Goal: Information Seeking & Learning: Check status

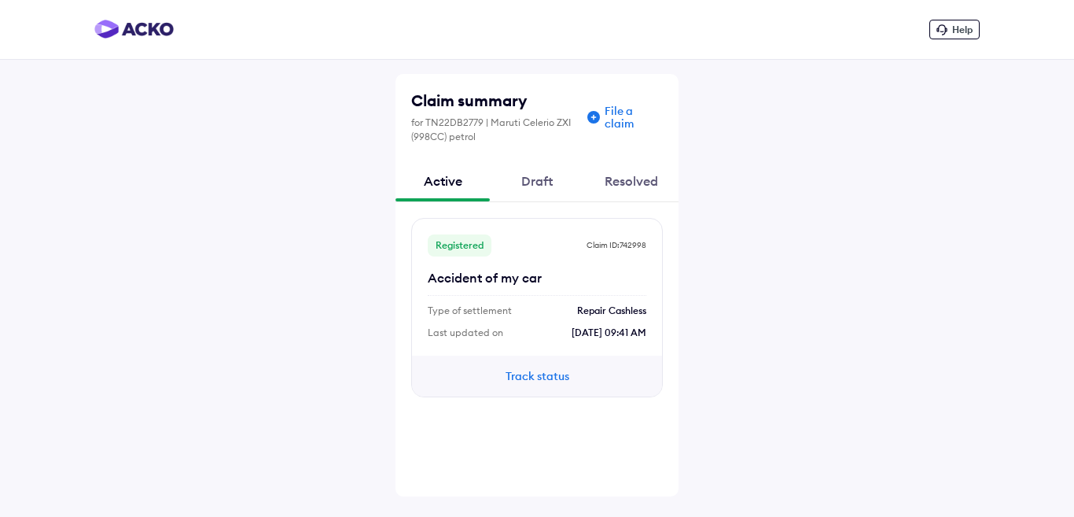
click at [533, 378] on button "Track status" at bounding box center [537, 375] width 94 height 17
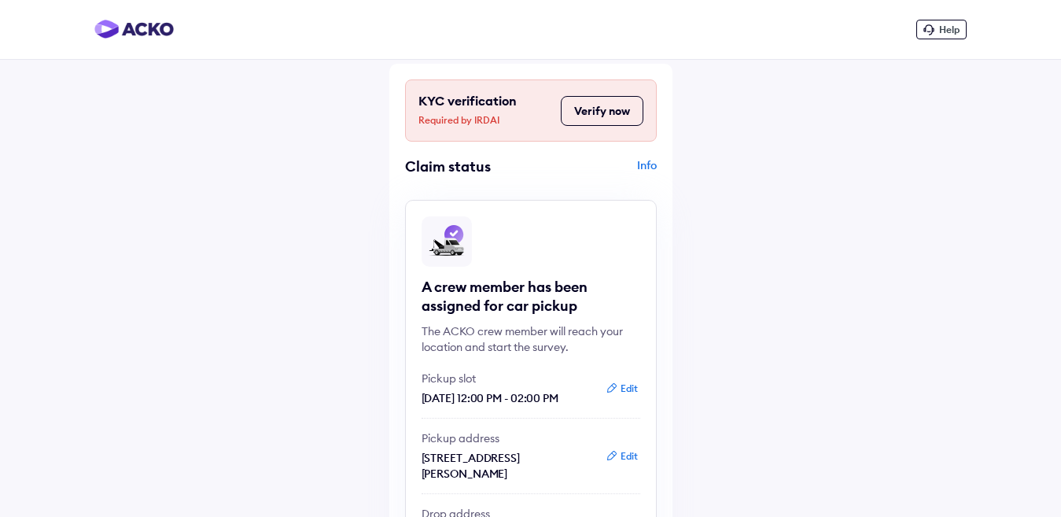
click at [590, 113] on button "Verify now" at bounding box center [602, 111] width 83 height 30
